Goal: Task Accomplishment & Management: Manage account settings

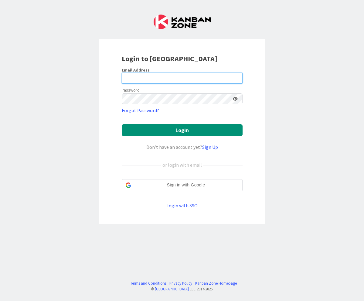
click at [141, 79] on input "email" at bounding box center [182, 78] width 121 height 11
type input "[EMAIL_ADDRESS][PERSON_NAME][DOMAIN_NAME]"
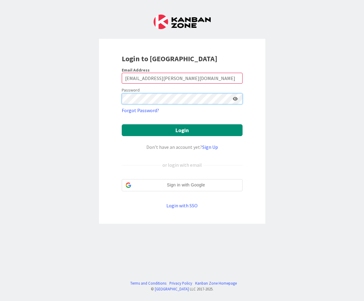
click at [122, 124] on button "Login" at bounding box center [182, 130] width 121 height 12
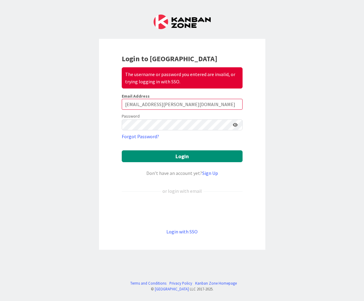
click at [237, 125] on icon at bounding box center [235, 125] width 5 height 4
click at [194, 159] on button "Login" at bounding box center [182, 157] width 121 height 12
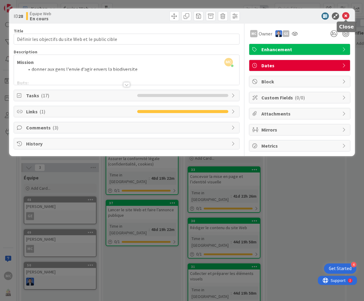
click at [346, 16] on icon at bounding box center [345, 15] width 7 height 7
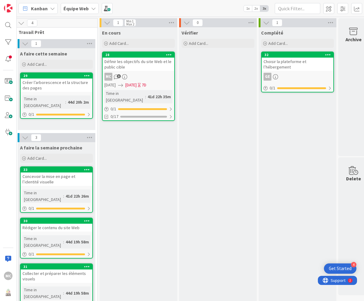
scroll to position [0, 174]
